Goal: Transaction & Acquisition: Purchase product/service

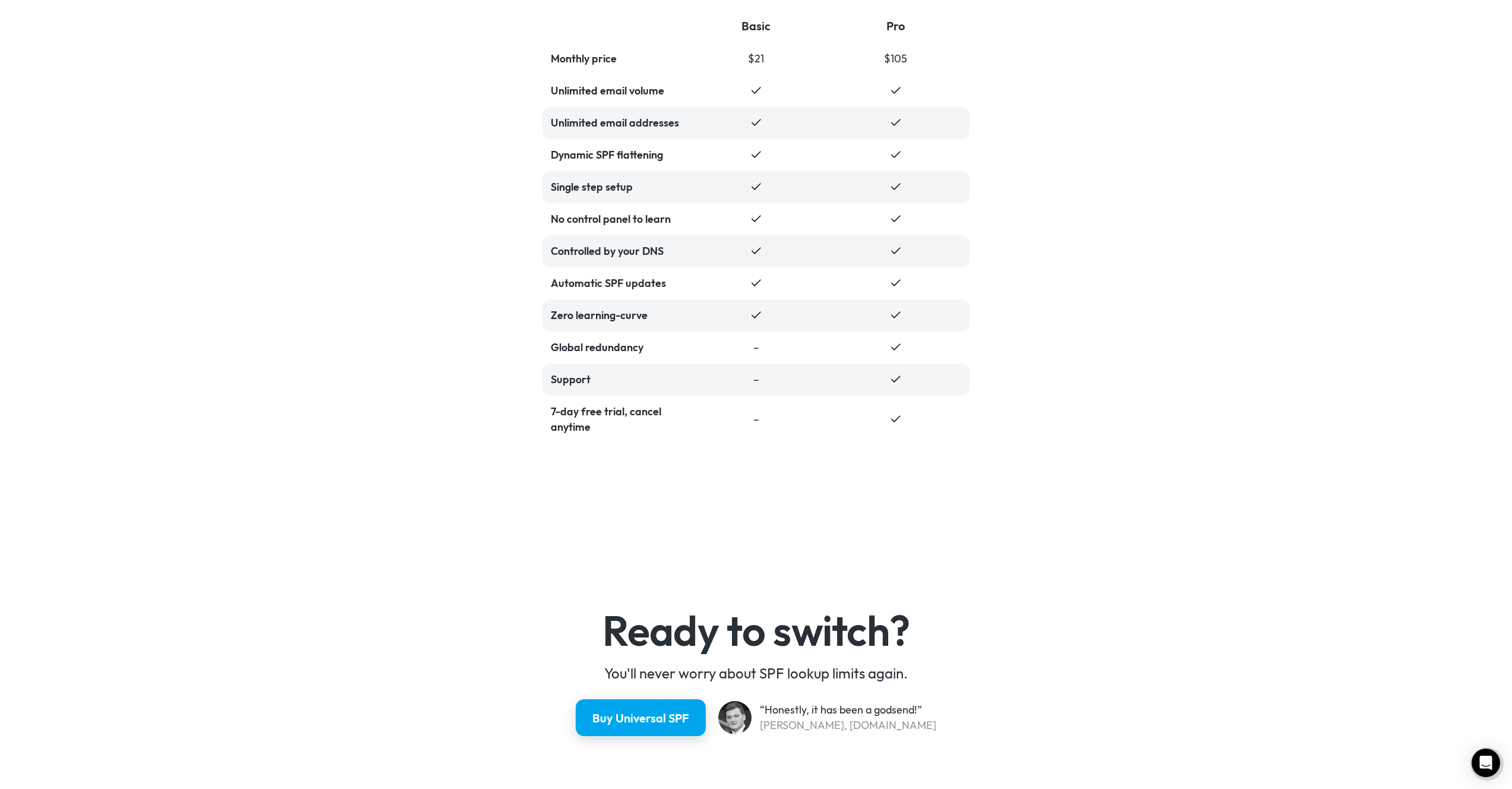
scroll to position [2924, 0]
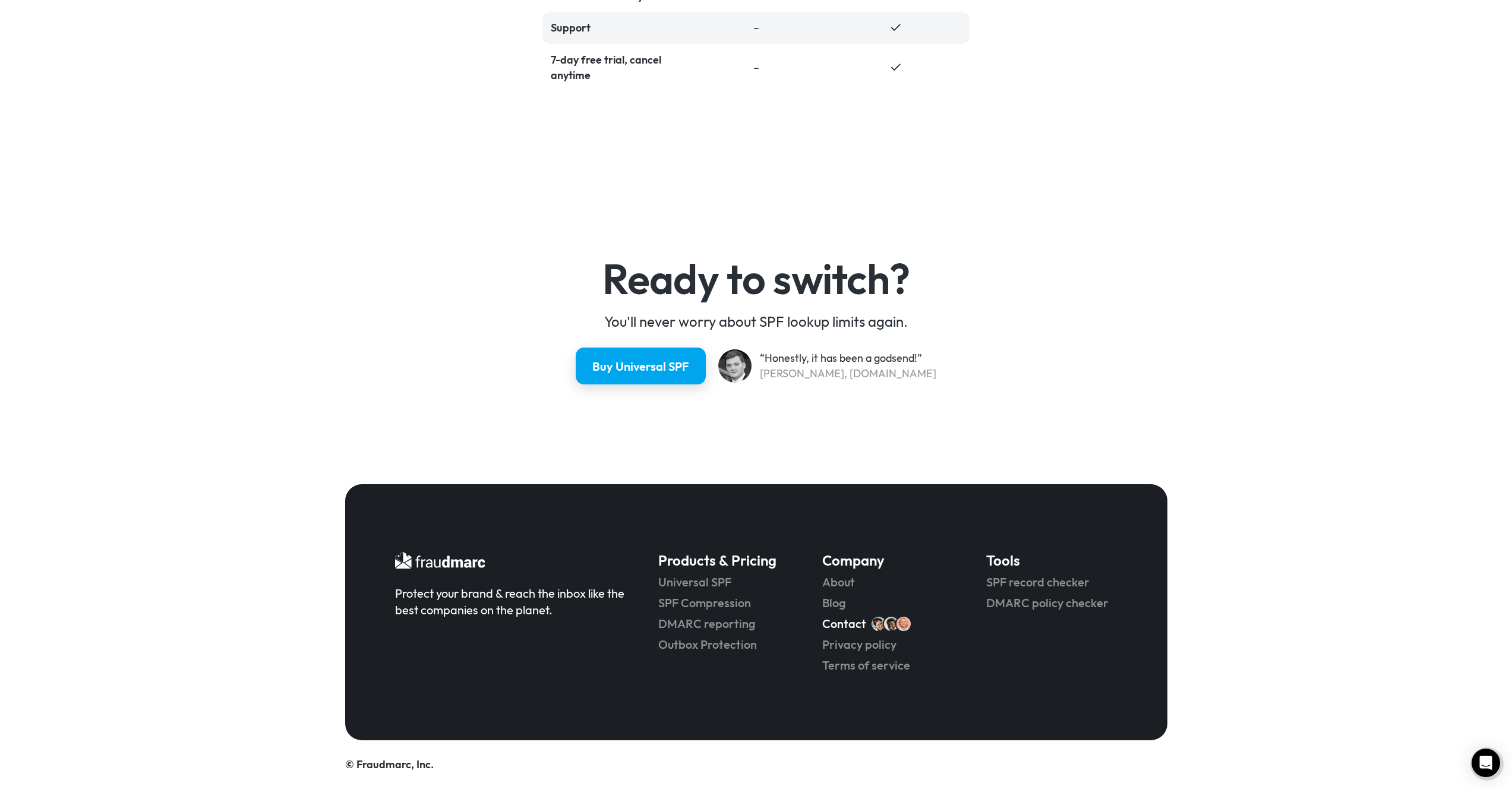
click at [853, 623] on link "Contact" at bounding box center [844, 624] width 44 height 17
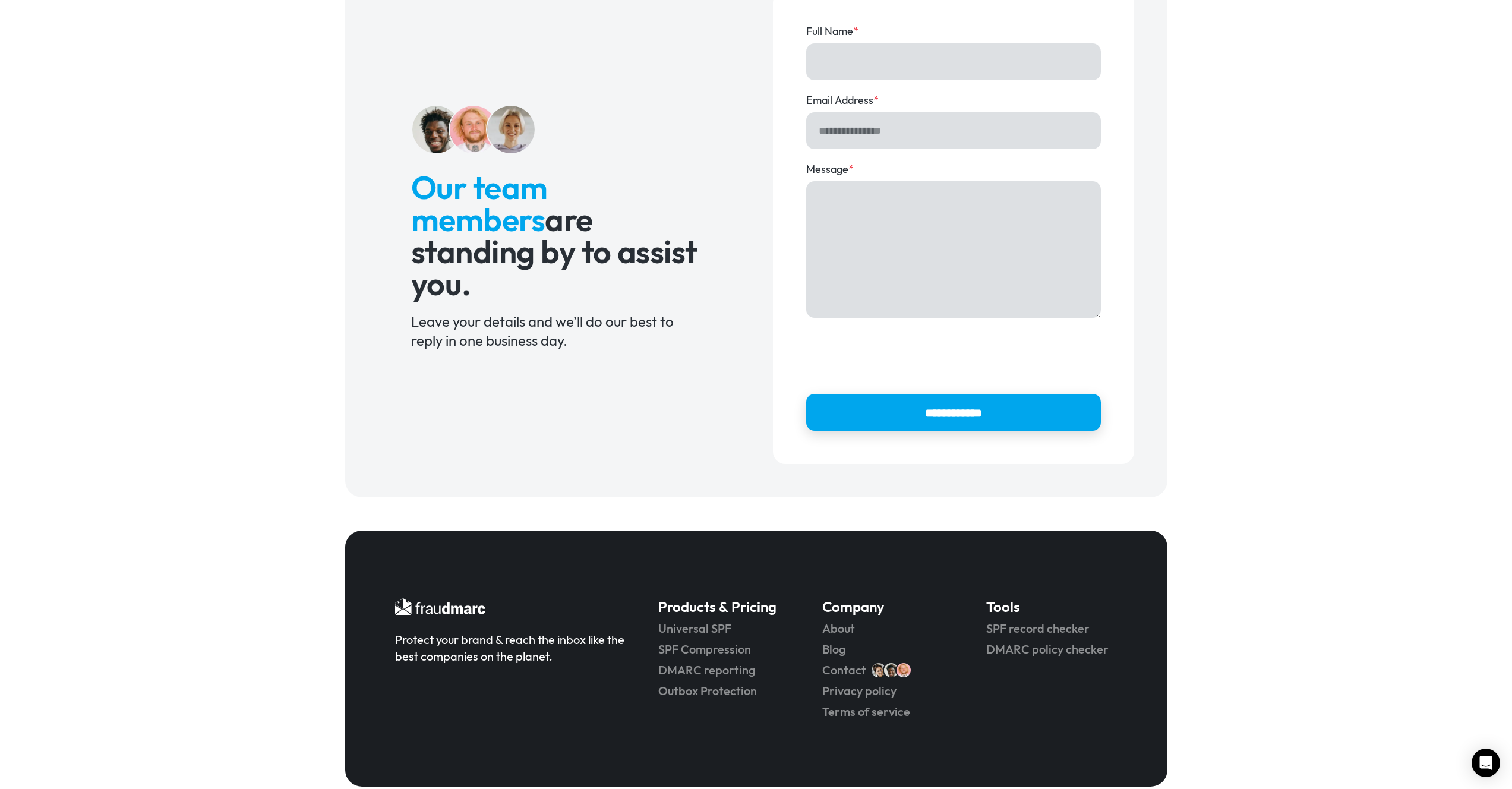
scroll to position [93, 0]
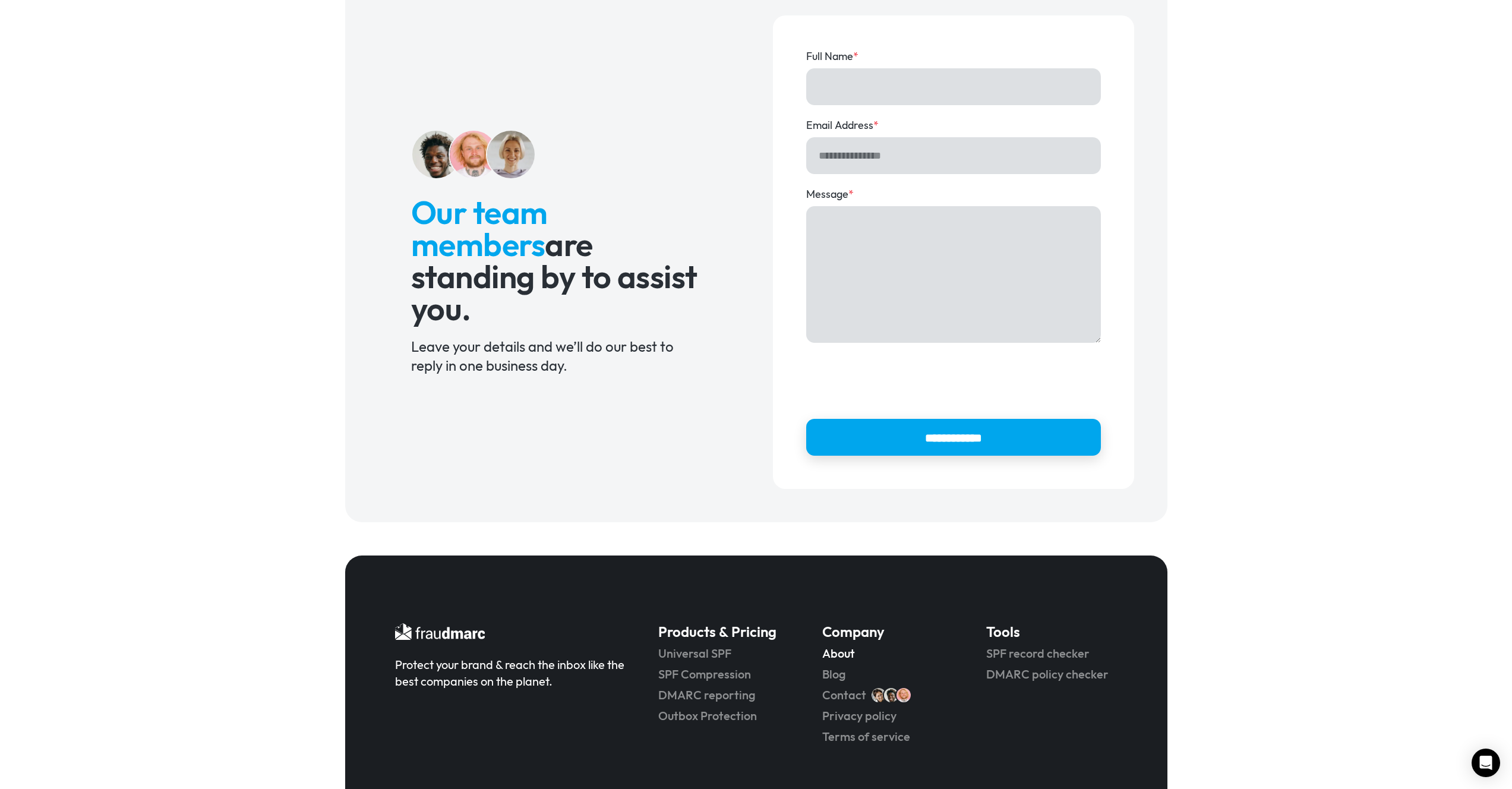
click at [842, 654] on link "About" at bounding box center [888, 654] width 131 height 17
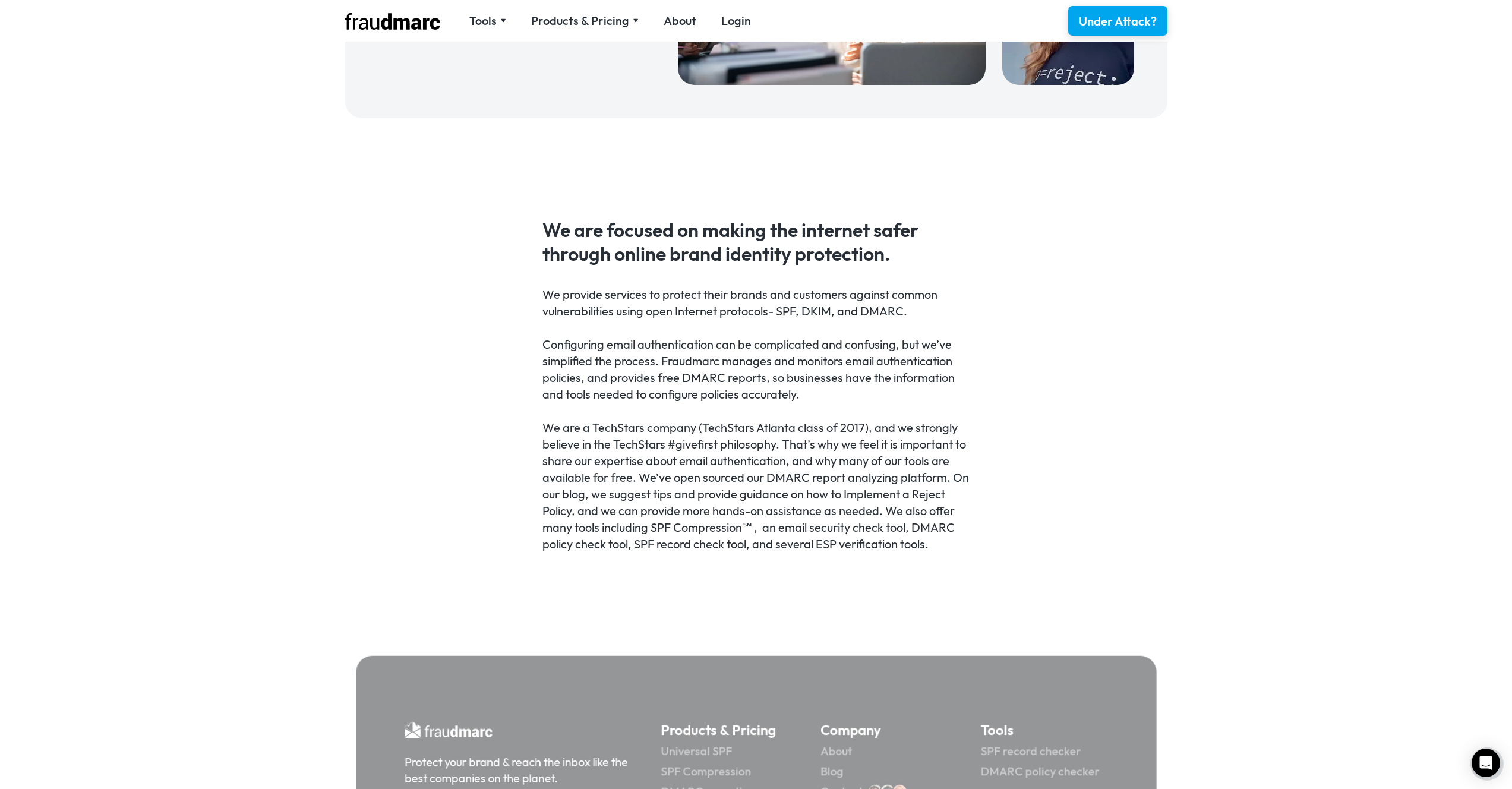
scroll to position [616, 0]
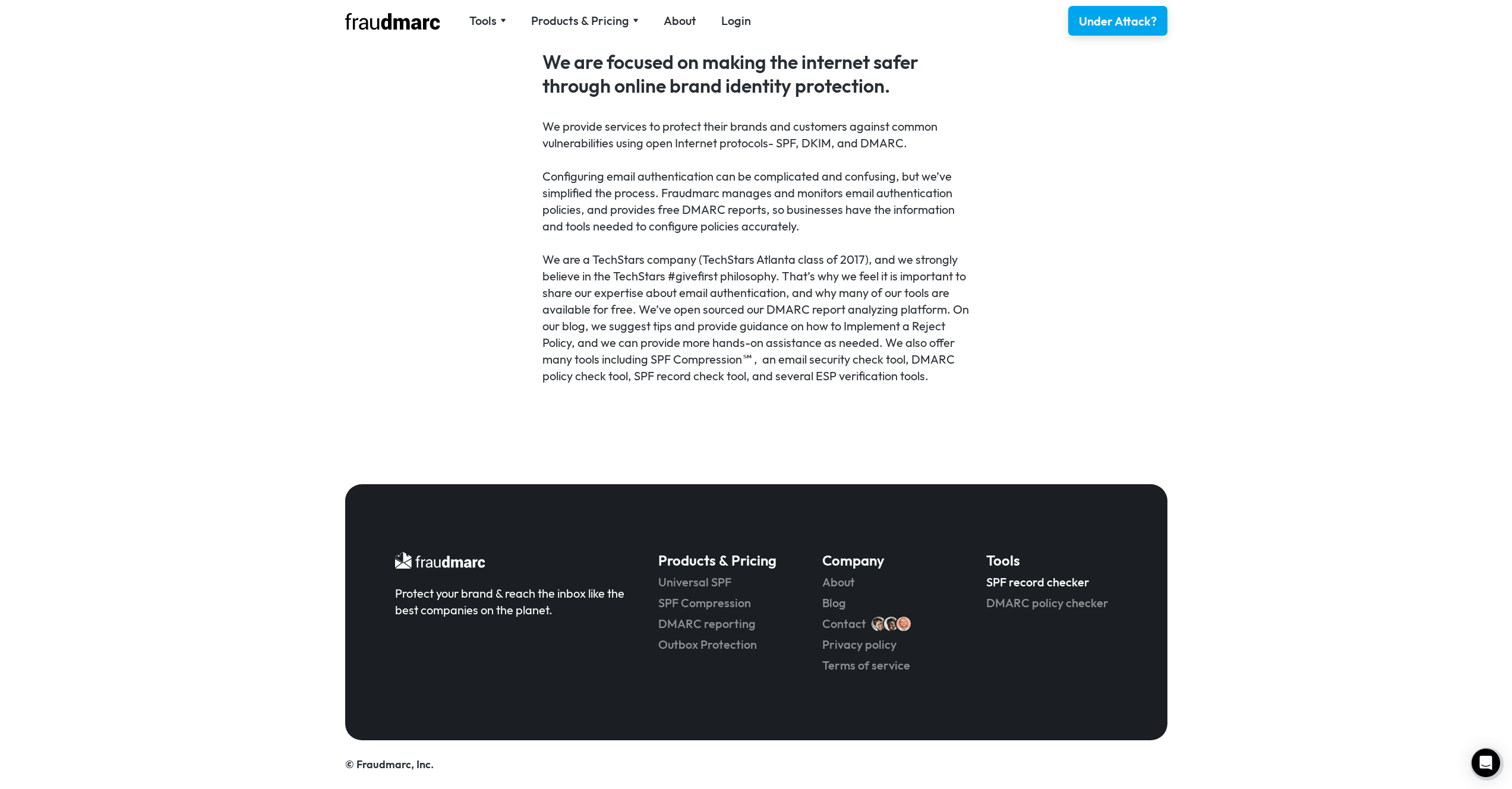
click at [1022, 586] on link "SPF record checker" at bounding box center [1051, 583] width 131 height 17
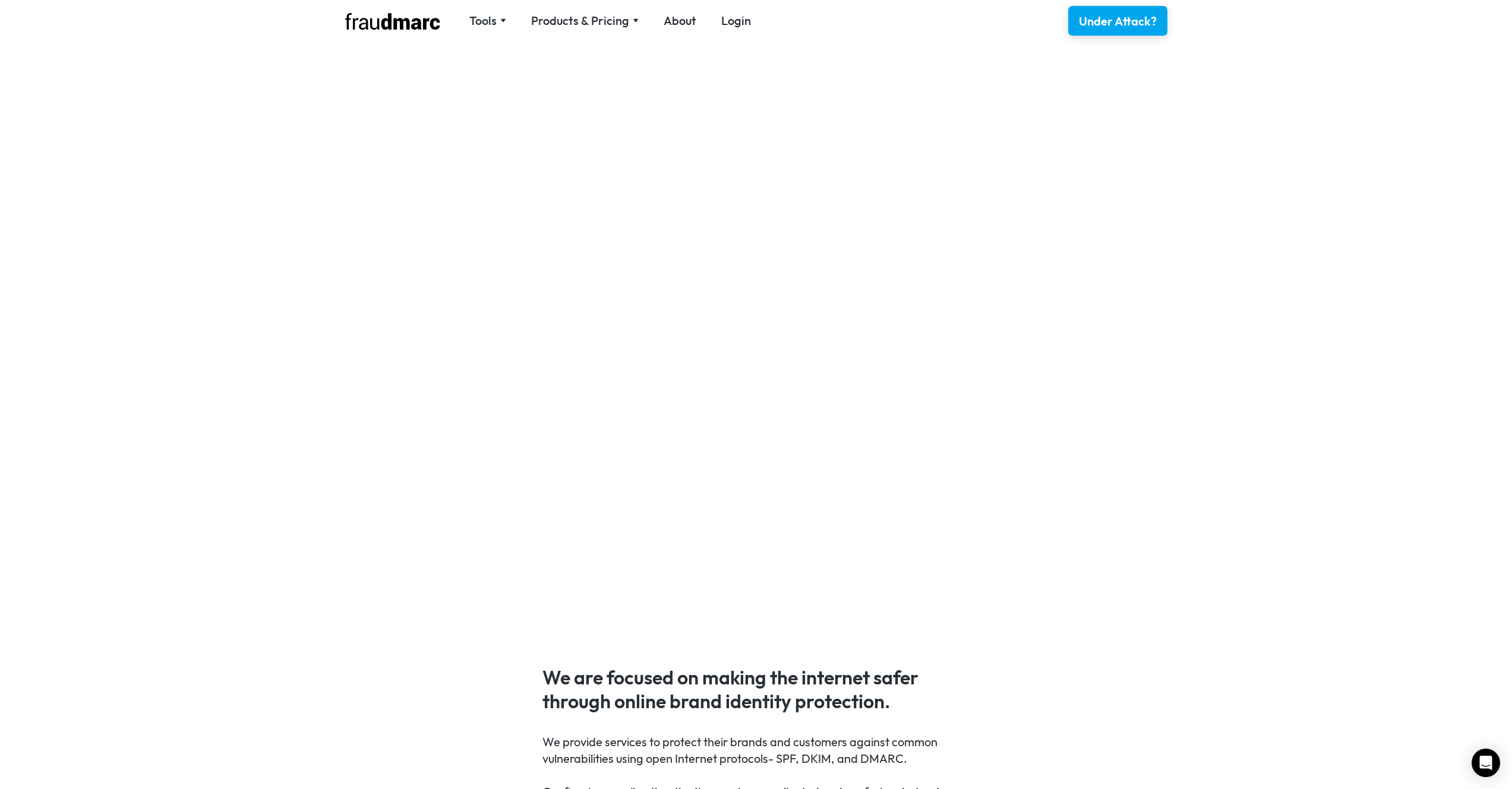
scroll to position [616, 0]
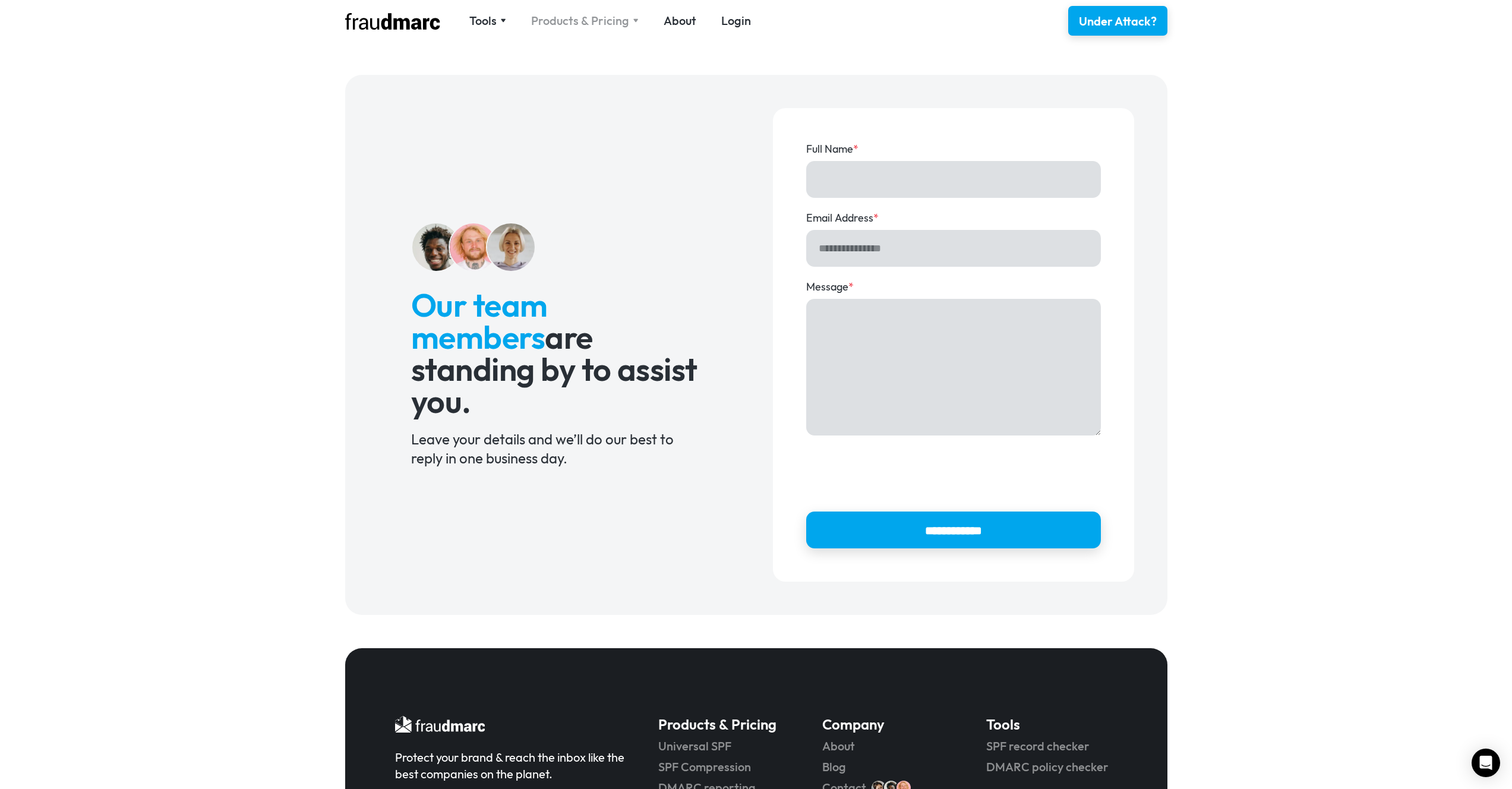
click at [586, 18] on div "Products & Pricing" at bounding box center [580, 21] width 98 height 17
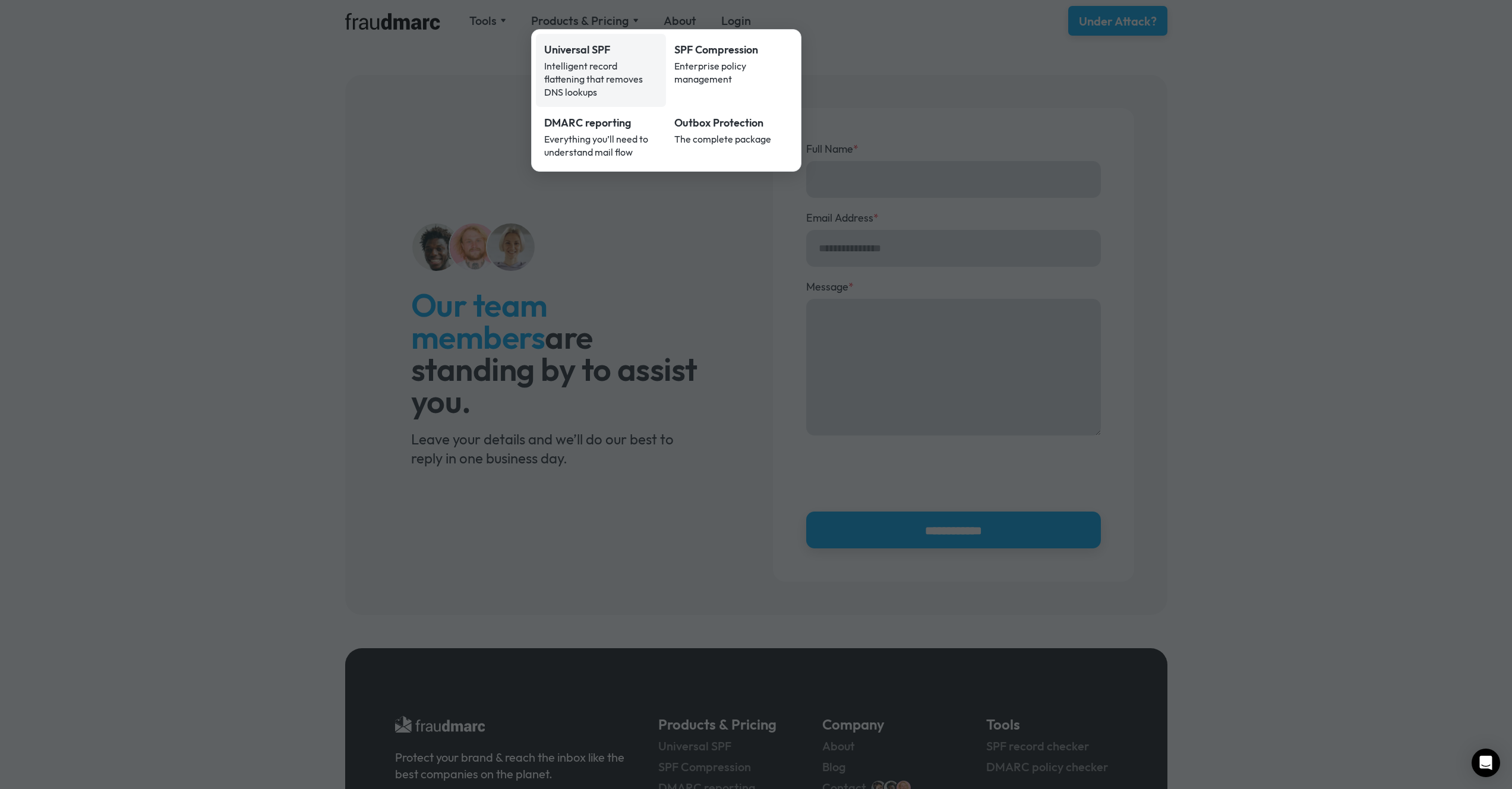
click at [578, 51] on div "Universal SPF" at bounding box center [601, 50] width 114 height 16
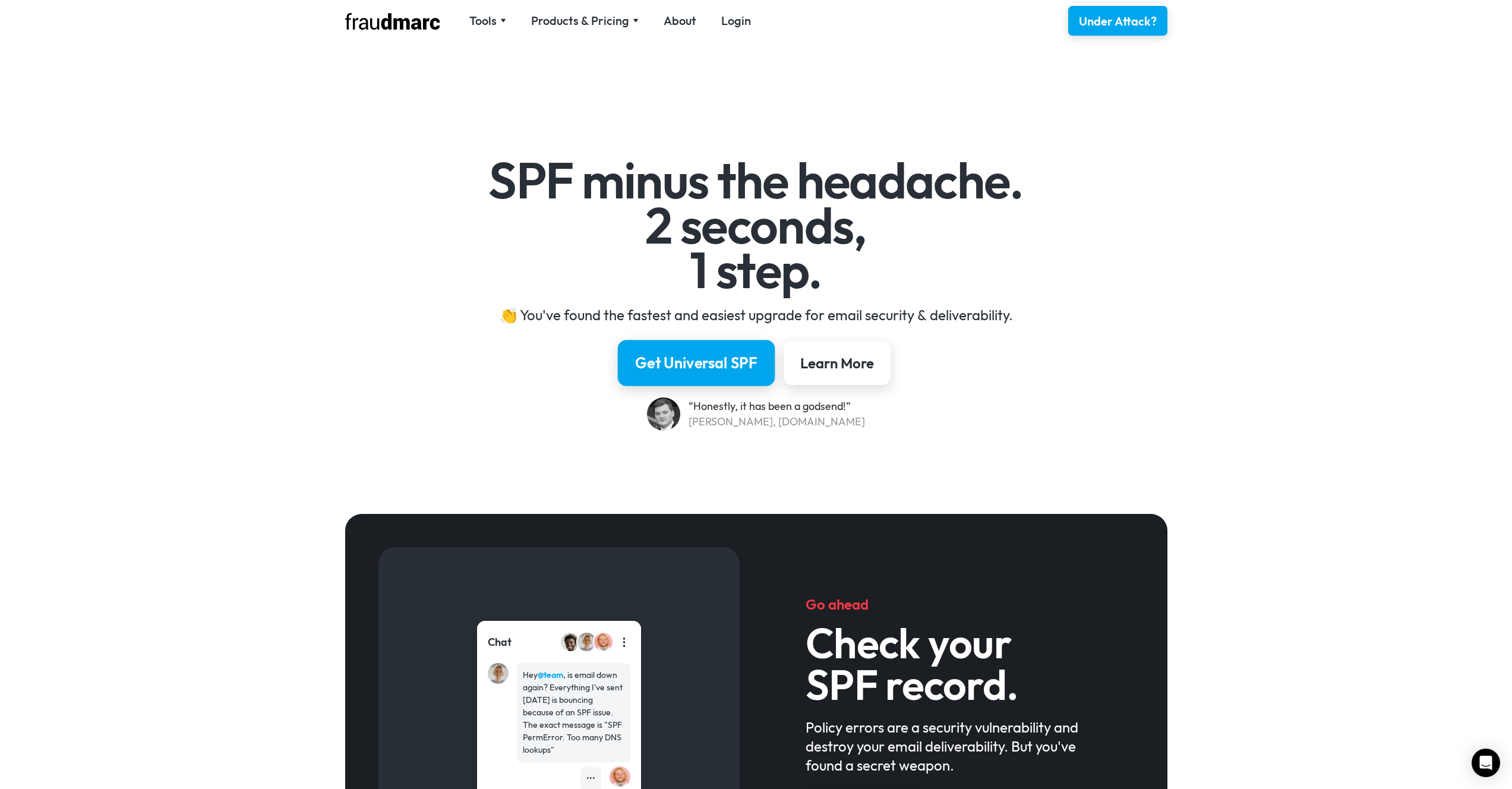
click at [710, 371] on div "Get Universal SPF" at bounding box center [696, 363] width 122 height 20
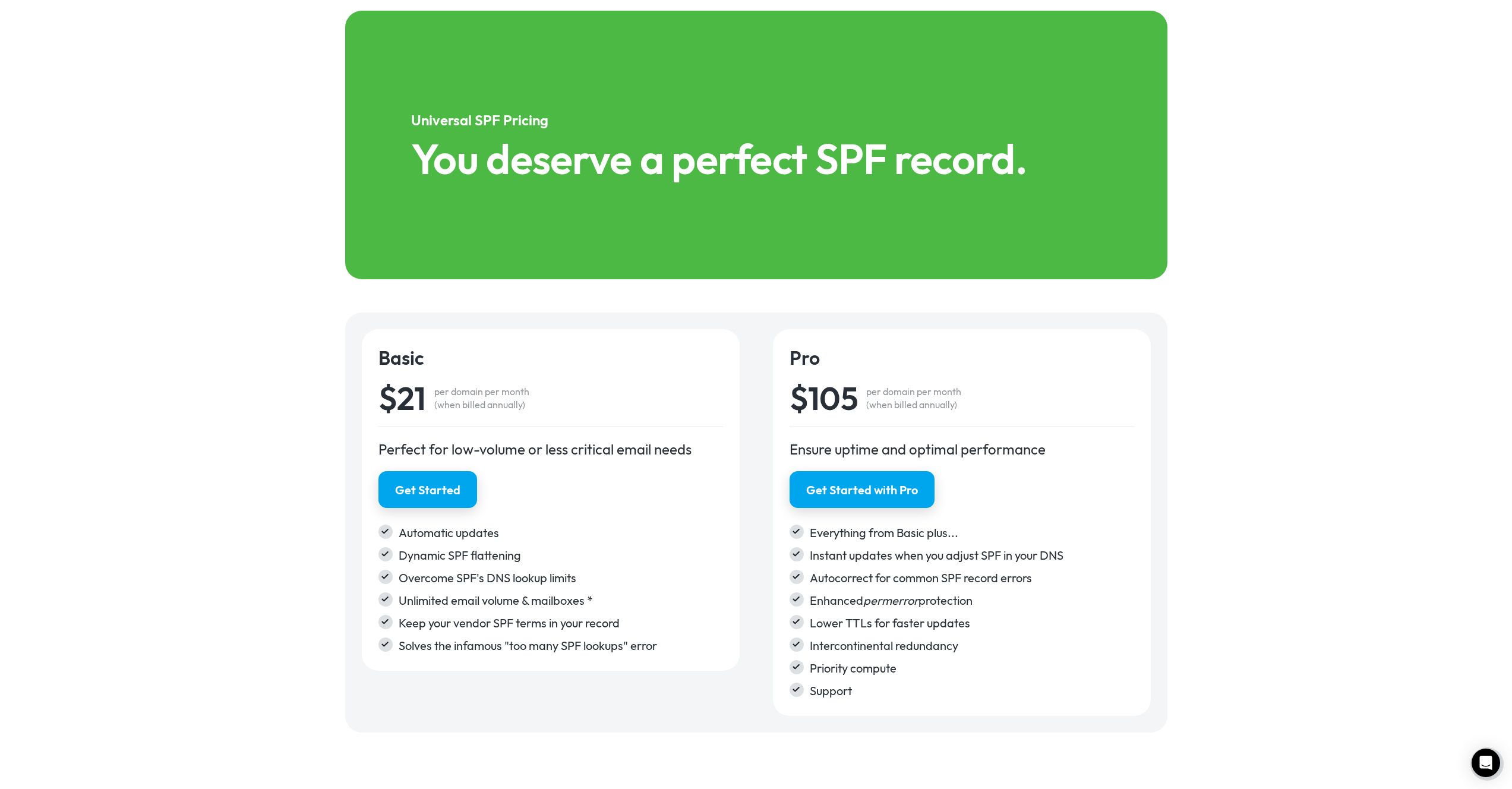
scroll to position [1657, 0]
